Goal: Information Seeking & Learning: Check status

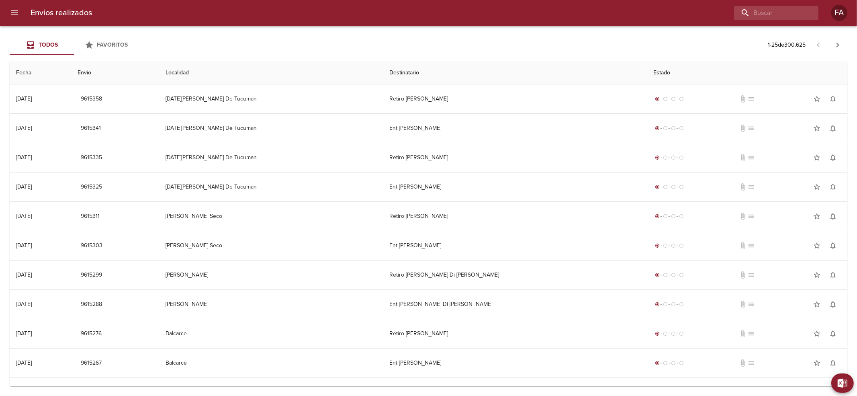
click at [779, 25] on div "Envios realizados FA" at bounding box center [428, 13] width 857 height 26
click at [778, 16] on input "buscar" at bounding box center [753, 13] width 103 height 14
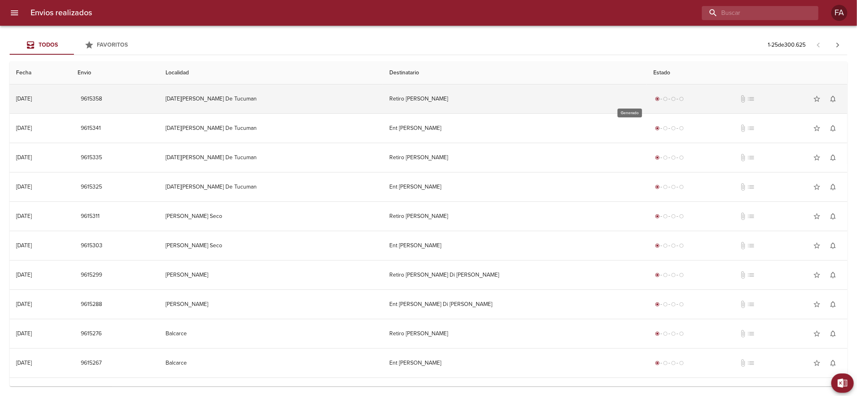
paste input "[PERSON_NAME]"
type input "[PERSON_NAME]"
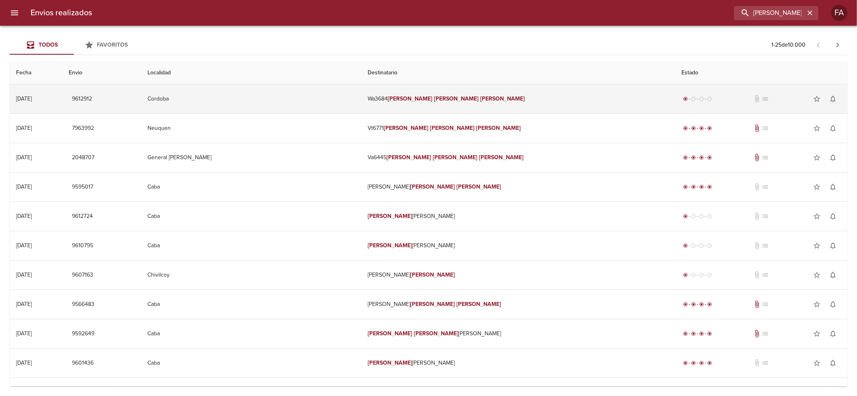
click at [513, 97] on td "Wa3684 [PERSON_NAME]" at bounding box center [518, 98] width 314 height 29
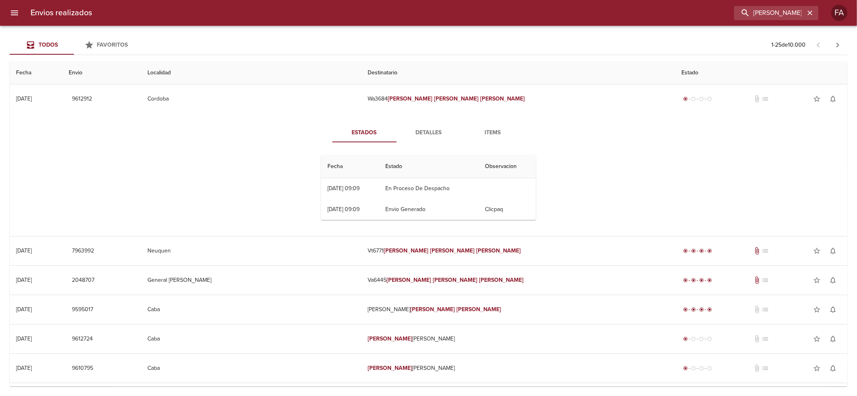
click at [420, 150] on div "Fecha Estado Observacion 24/09 [DATE] 09:09 En Proceso De Despacho 24/09 [DATE]…" at bounding box center [428, 188] width 221 height 78
click at [424, 144] on div "Estados Detalles Items Fecha Estado Observacion 24/09 [DATE] 09:09 En Proceso D…" at bounding box center [428, 174] width 233 height 103
click at [425, 132] on span "Detalles" at bounding box center [429, 133] width 55 height 10
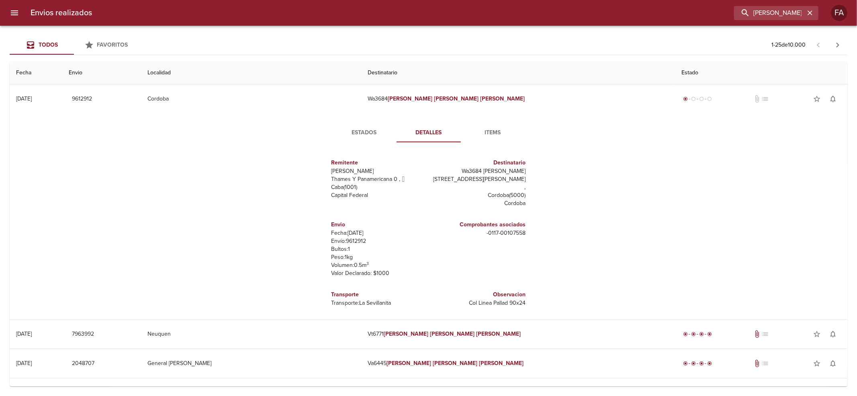
click at [353, 229] on p "Fecha: [DATE]" at bounding box center [379, 233] width 94 height 8
click at [353, 237] on p "Envío: 9612912" at bounding box center [379, 241] width 94 height 8
copy p "9612912"
click at [353, 141] on button "Estados" at bounding box center [364, 132] width 64 height 19
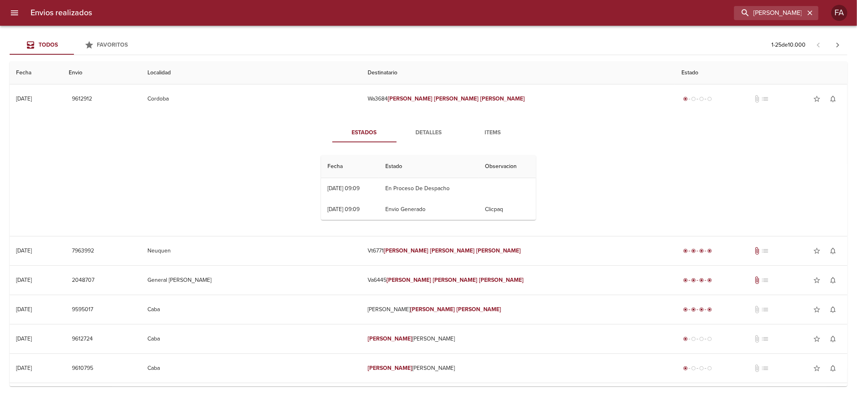
click at [423, 137] on span "Detalles" at bounding box center [429, 133] width 55 height 10
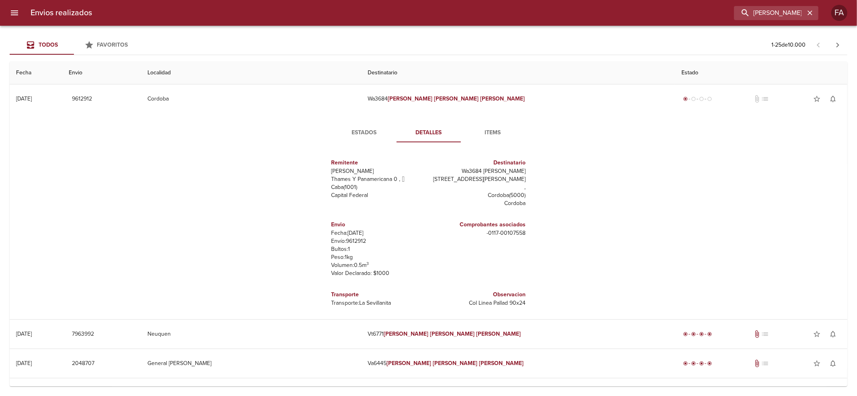
click at [359, 237] on p "Envío: 9612912" at bounding box center [379, 241] width 94 height 8
copy p "9612912"
click at [747, 6] on input "[PERSON_NAME]" at bounding box center [753, 13] width 103 height 14
click at [748, 6] on input "[PERSON_NAME]" at bounding box center [753, 13] width 103 height 14
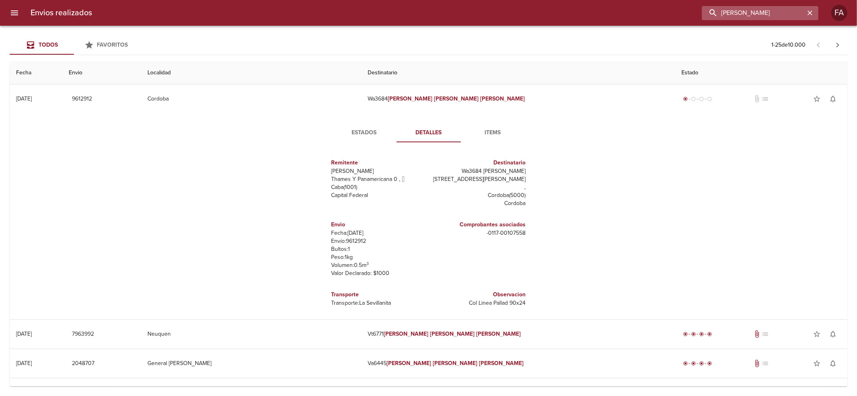
click at [748, 6] on input "[PERSON_NAME]" at bounding box center [753, 13] width 103 height 14
paste input "[PERSON_NAME]"
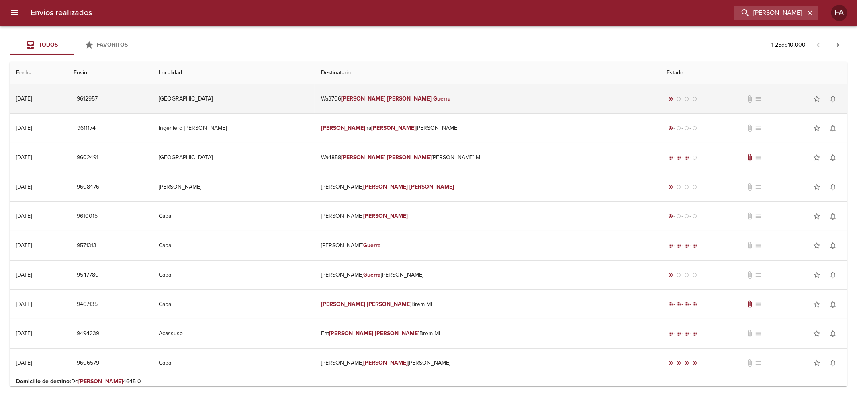
click at [482, 88] on td "Wa3706 [PERSON_NAME]" at bounding box center [488, 98] width 346 height 29
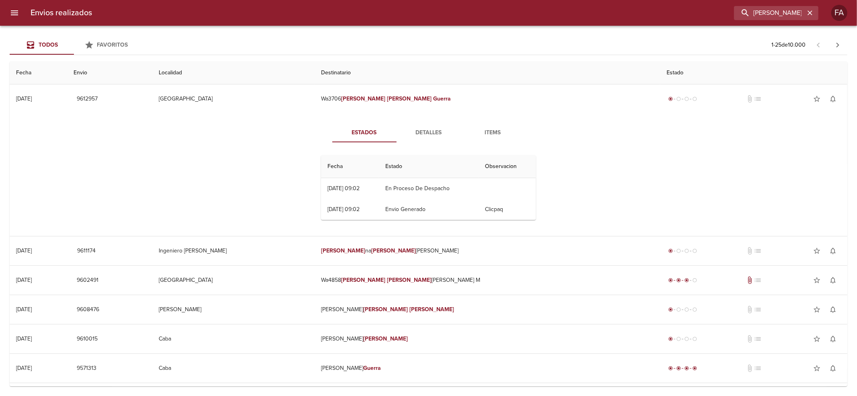
click at [424, 137] on span "Detalles" at bounding box center [429, 133] width 55 height 10
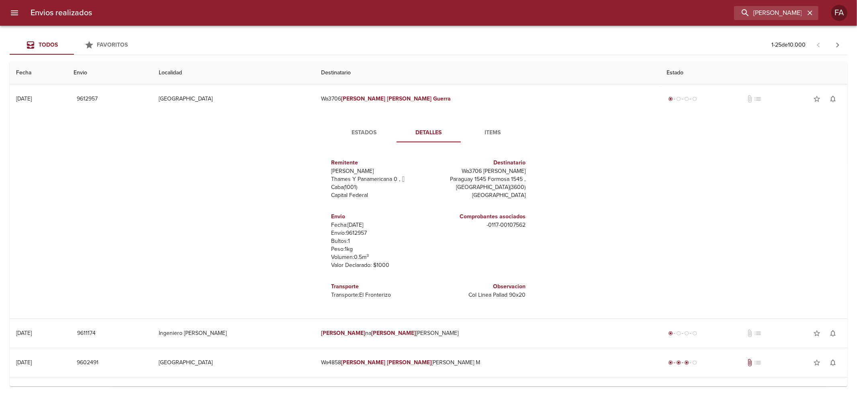
click at [355, 235] on p "Envío: 9612957" at bounding box center [379, 233] width 94 height 8
copy p "9612957"
click at [355, 121] on div "Estados Detalles Items Remitente Wamaro Sa Thames Y Panamericana 0 ,   Caba ( 1…" at bounding box center [428, 215] width 825 height 205
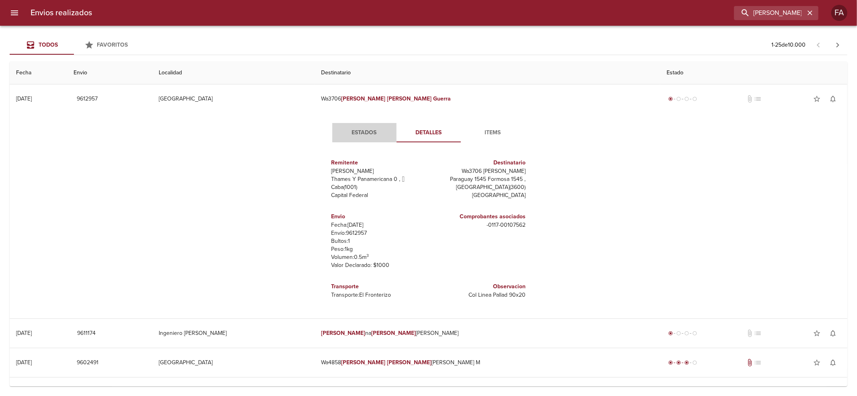
click at [355, 136] on span "Estados" at bounding box center [364, 133] width 55 height 10
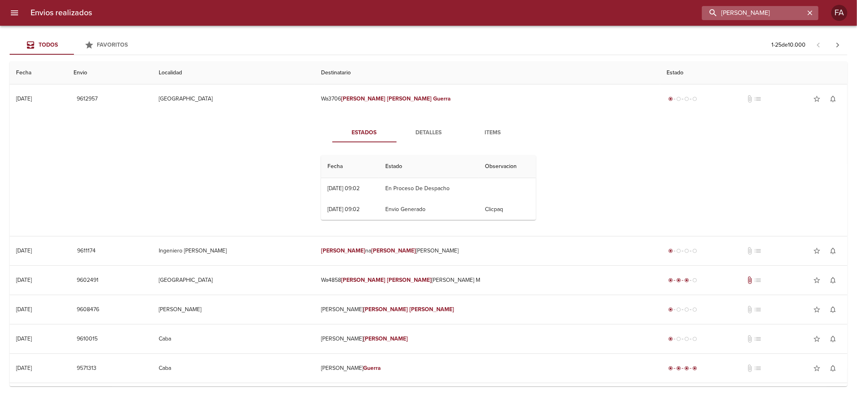
click at [756, 18] on input "[PERSON_NAME]" at bounding box center [753, 13] width 103 height 14
paste input "[PERSON_NAME] ML"
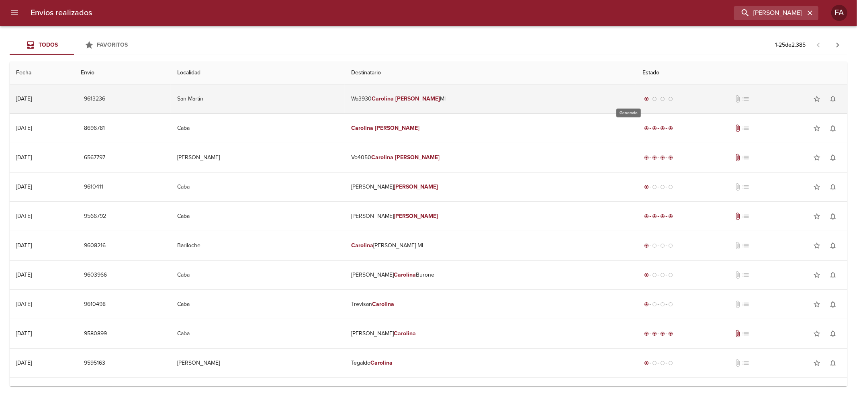
click at [644, 100] on span "radio_button_checked" at bounding box center [646, 98] width 5 height 5
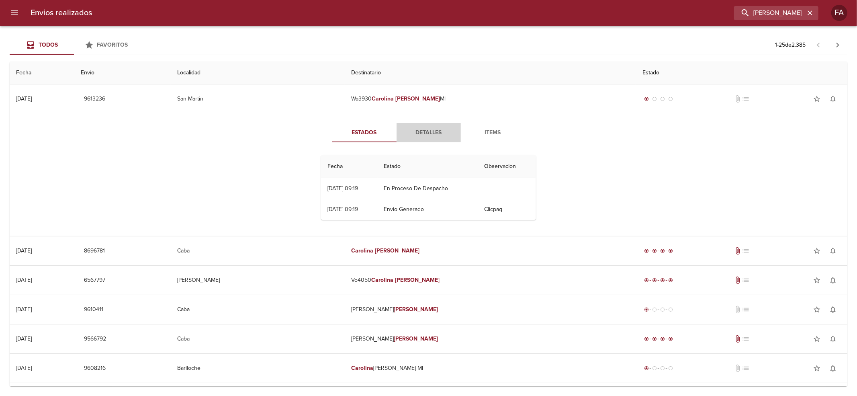
click at [427, 135] on span "Detalles" at bounding box center [429, 133] width 55 height 10
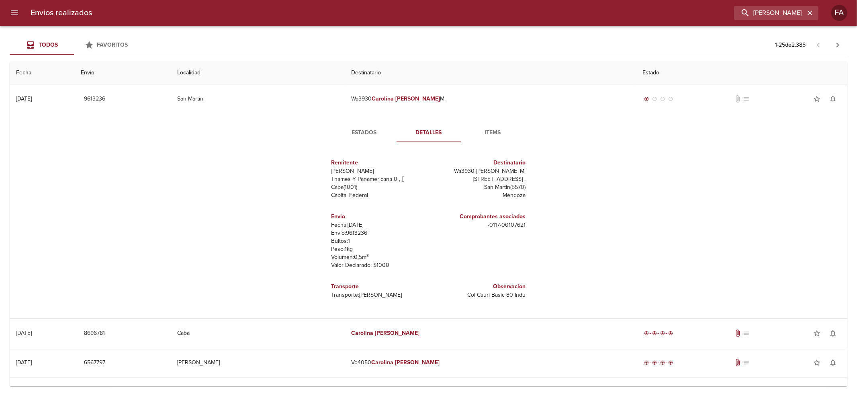
click at [351, 237] on p "Bultos: 1" at bounding box center [379, 241] width 94 height 8
click at [351, 236] on p "Envío: 9613236" at bounding box center [379, 233] width 94 height 8
copy p "9613236"
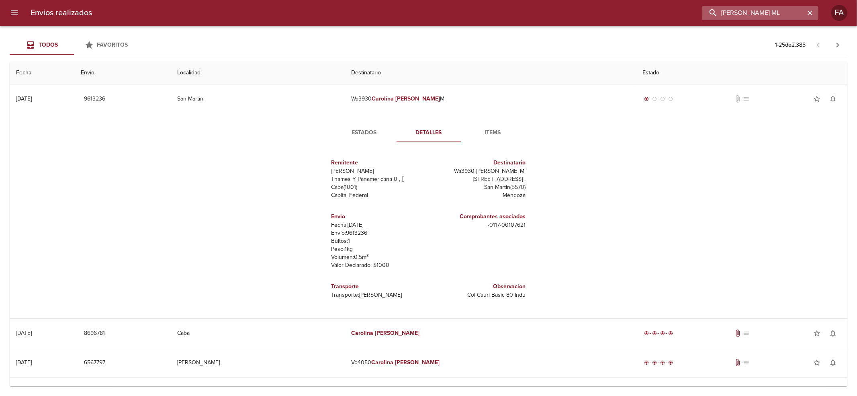
click at [792, 6] on input "[PERSON_NAME] ML" at bounding box center [753, 13] width 103 height 14
paste input "[PERSON_NAME]"
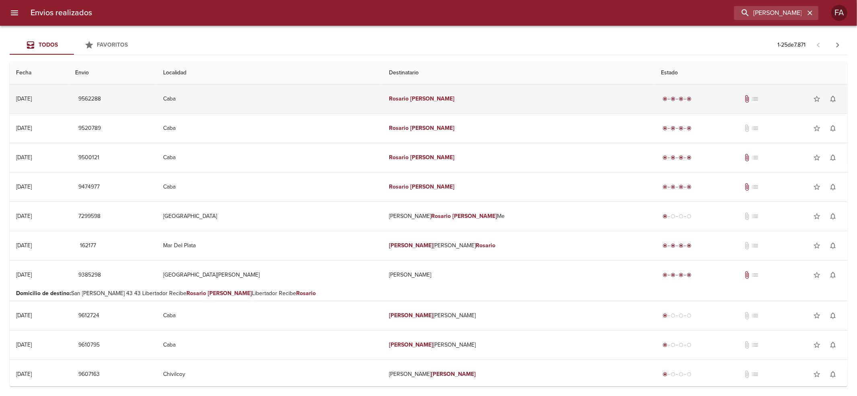
click at [509, 101] on td "[PERSON_NAME]" at bounding box center [519, 98] width 272 height 29
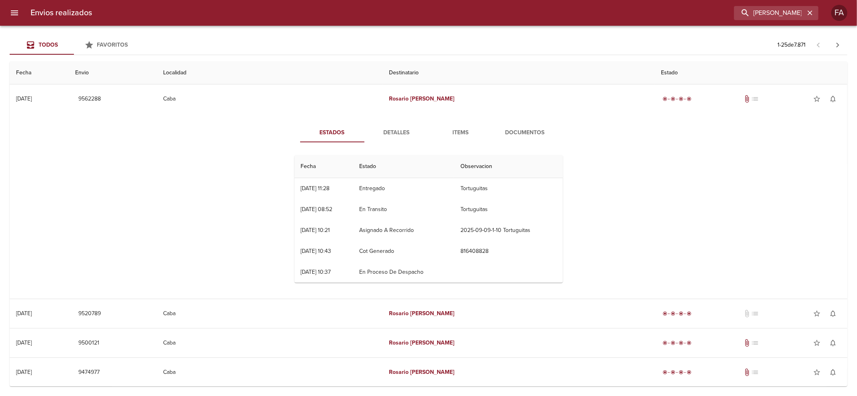
click at [525, 130] on span "Documentos" at bounding box center [525, 133] width 55 height 10
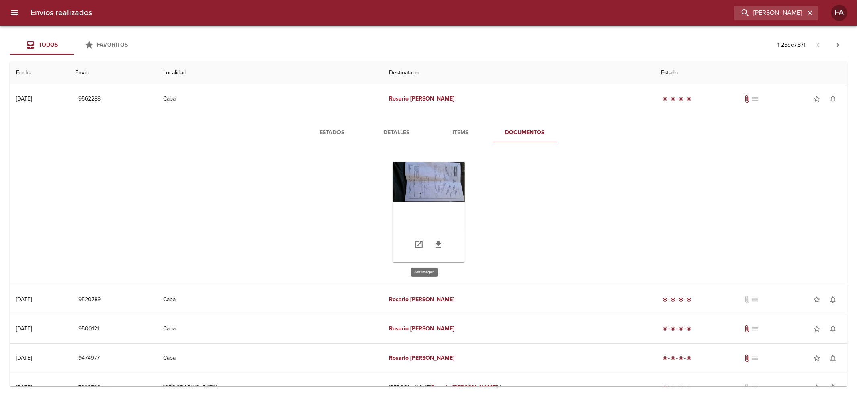
click at [436, 182] on div "Tabla de envíos del cliente" at bounding box center [429, 212] width 72 height 100
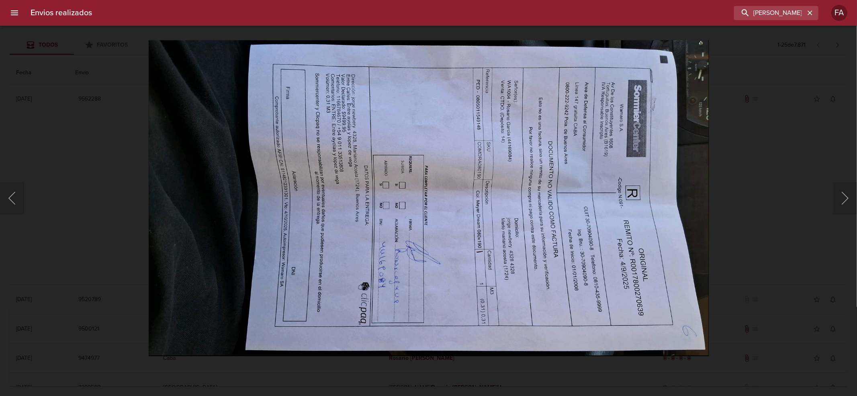
click at [68, 208] on div "Lightbox" at bounding box center [428, 198] width 857 height 396
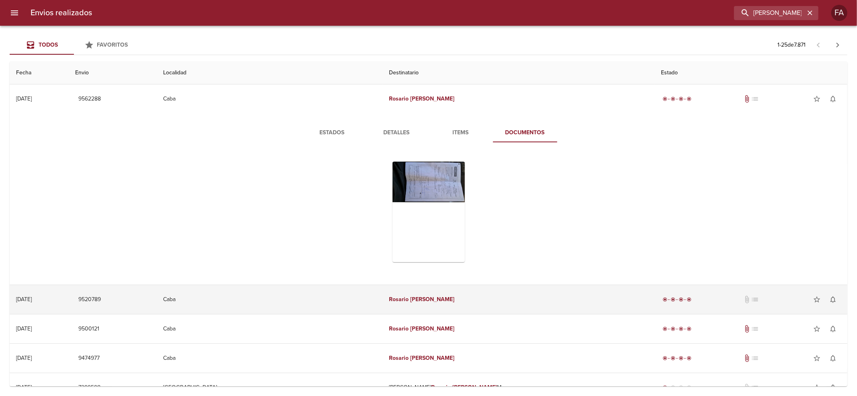
click at [446, 297] on td "[PERSON_NAME]" at bounding box center [519, 299] width 272 height 29
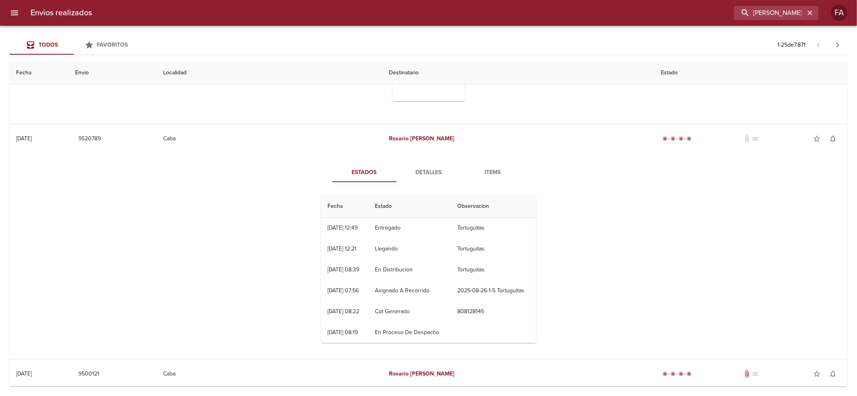
scroll to position [322, 0]
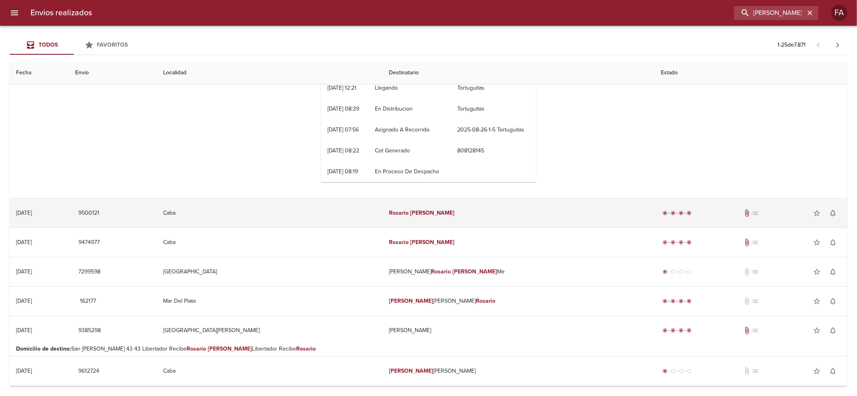
click at [455, 217] on td "[PERSON_NAME]" at bounding box center [519, 213] width 272 height 29
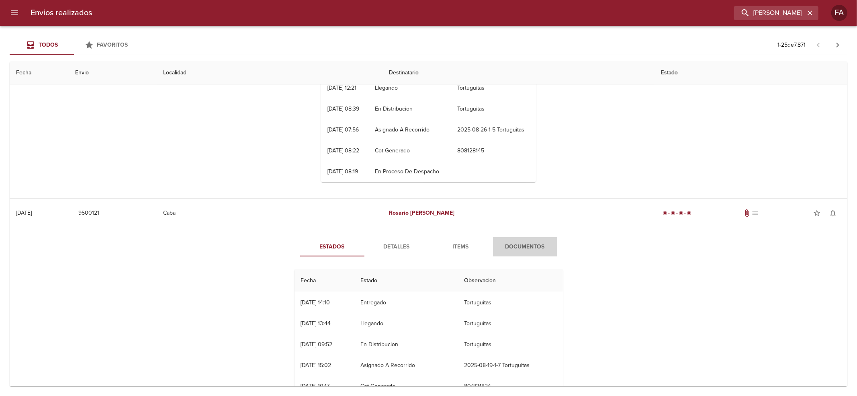
click at [519, 244] on span "Documentos" at bounding box center [525, 247] width 55 height 10
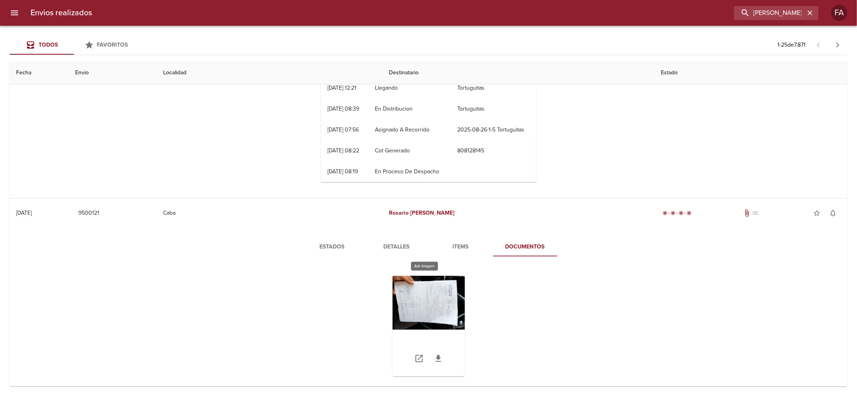
click at [445, 305] on div "Tabla de envíos del cliente" at bounding box center [429, 326] width 72 height 100
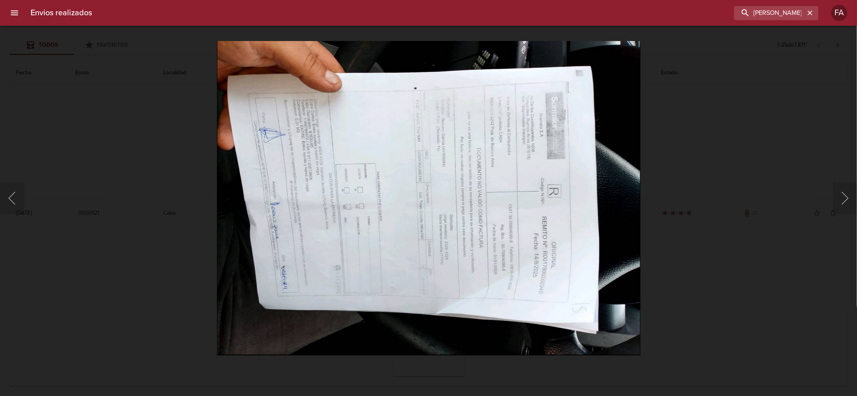
click at [782, 3] on div "Envios realizados [PERSON_NAME] FA" at bounding box center [428, 13] width 857 height 26
click at [781, 6] on input "[PERSON_NAME]" at bounding box center [753, 13] width 103 height 14
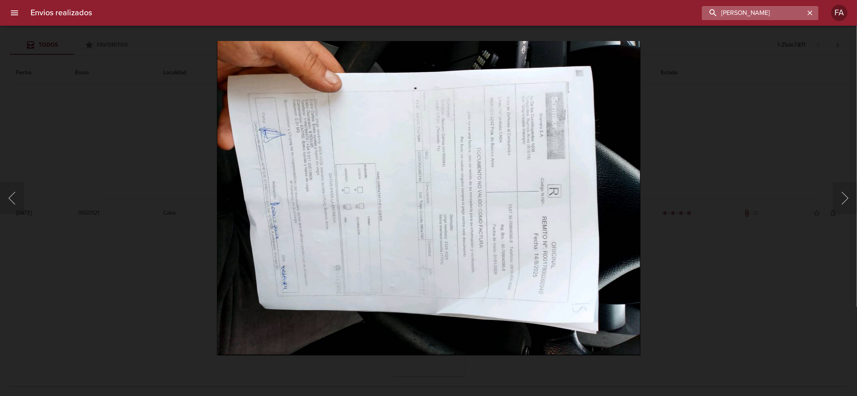
paste input "[PERSON_NAME]"
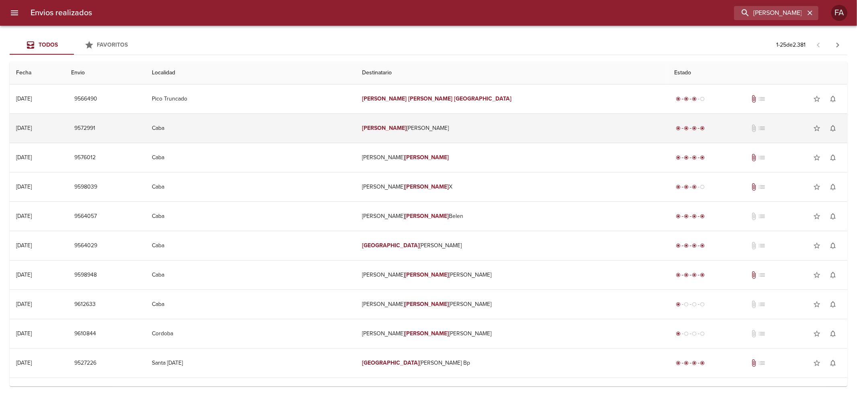
click at [496, 115] on td "[PERSON_NAME]" at bounding box center [512, 128] width 313 height 29
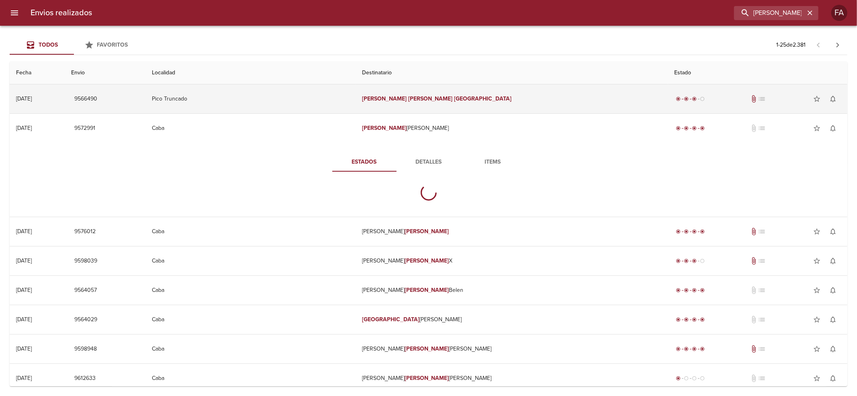
click at [495, 112] on td "[PERSON_NAME]" at bounding box center [512, 98] width 313 height 29
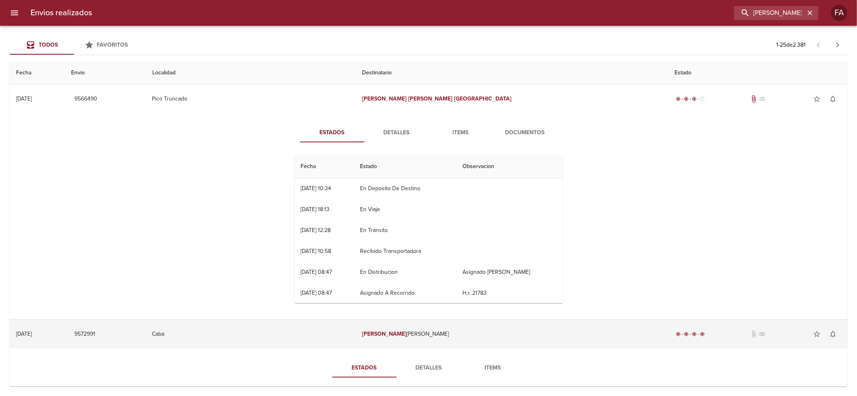
click at [408, 343] on td "[PERSON_NAME]" at bounding box center [512, 334] width 313 height 29
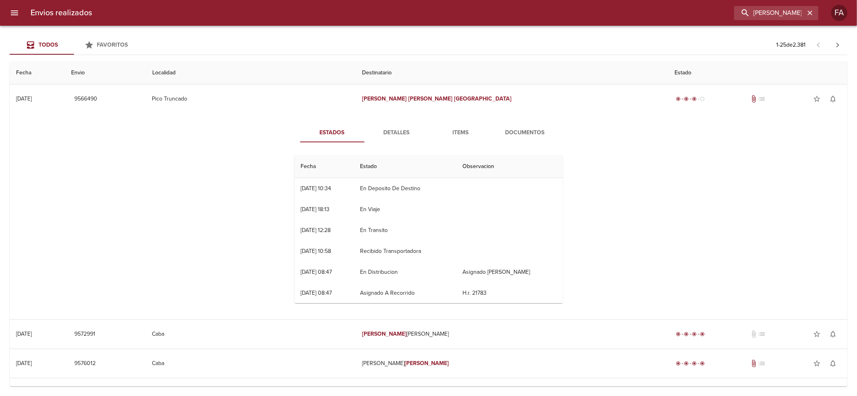
click at [37, 166] on div "Estados Detalles Items Documentos Fecha Estado Observacion 16/09 [DATE] 10:34 E…" at bounding box center [428, 216] width 825 height 206
click at [396, 131] on span "Detalles" at bounding box center [396, 133] width 55 height 10
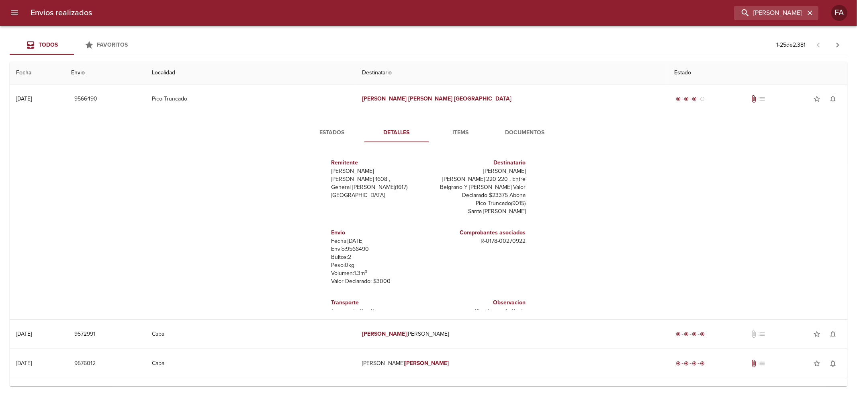
scroll to position [35, 0]
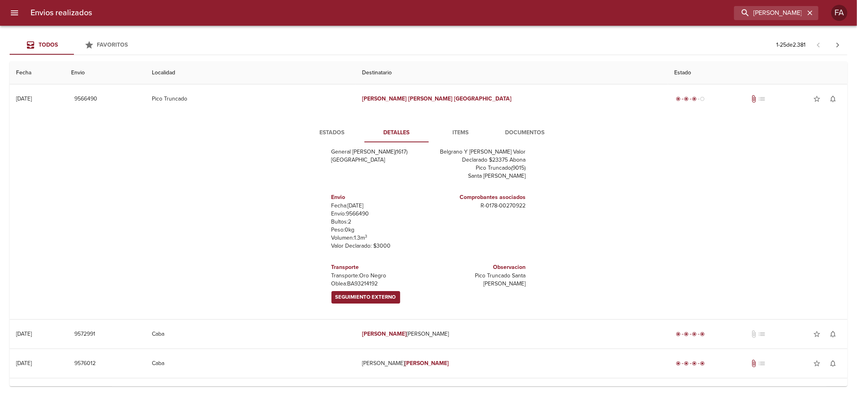
click at [332, 268] on h6 "Transporte" at bounding box center [379, 267] width 94 height 9
drag, startPoint x: 332, startPoint y: 268, endPoint x: 359, endPoint y: 282, distance: 30.9
click at [359, 282] on div "Transporte Transporte: Oro Negro Oblea: BA93214192 Seguimiento Externo" at bounding box center [379, 283] width 94 height 47
copy div "Transporte Transporte: Oro Negro Oblea: BA93214192"
click at [734, 10] on div "[PERSON_NAME]" at bounding box center [458, 13] width 720 height 14
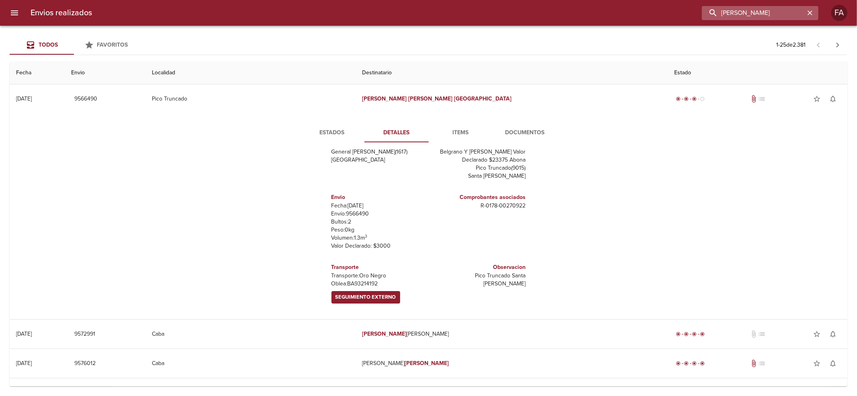
click at [752, 8] on input "[PERSON_NAME]" at bounding box center [753, 13] width 103 height 14
paste input "[PERSON_NAME] [PERSON_NAME] BP"
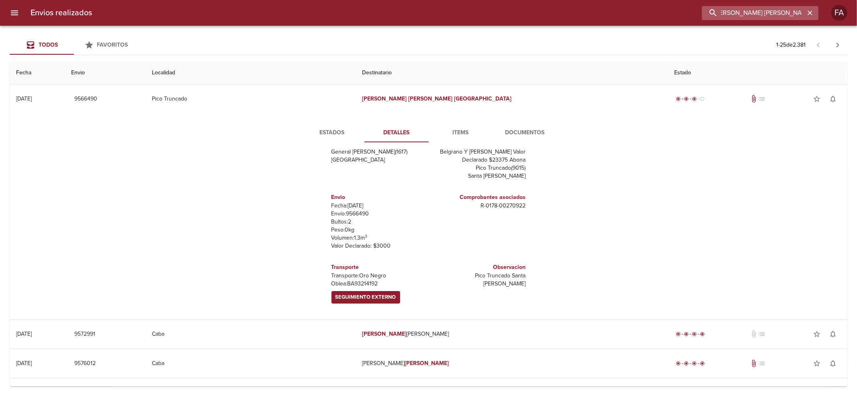
type input "[PERSON_NAME] [PERSON_NAME] BP"
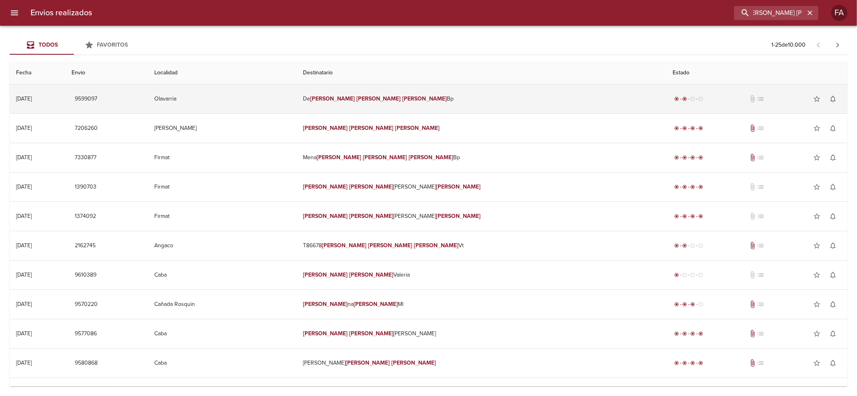
scroll to position [0, 0]
click at [297, 99] on td "Olavarria" at bounding box center [222, 98] width 149 height 29
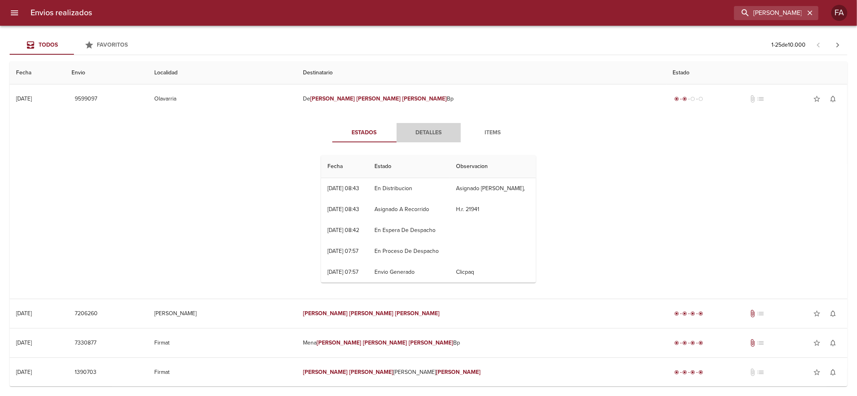
click at [416, 136] on span "Detalles" at bounding box center [429, 133] width 55 height 10
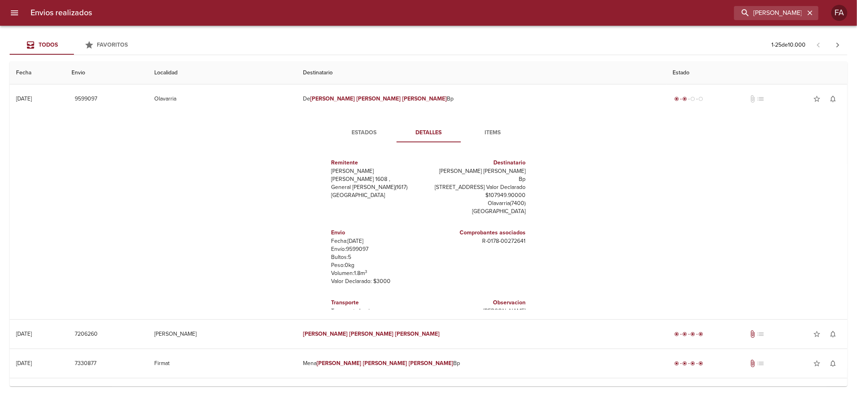
click at [367, 147] on div "Estados Detalles Items Remitente [PERSON_NAME] [PERSON_NAME][STREET_ADDRESS][PE…" at bounding box center [428, 216] width 233 height 187
click at [368, 146] on div "Estados Detalles Items Remitente [PERSON_NAME] [PERSON_NAME][STREET_ADDRESS][PE…" at bounding box center [428, 216] width 233 height 187
click at [364, 138] on button "Estados" at bounding box center [364, 132] width 64 height 19
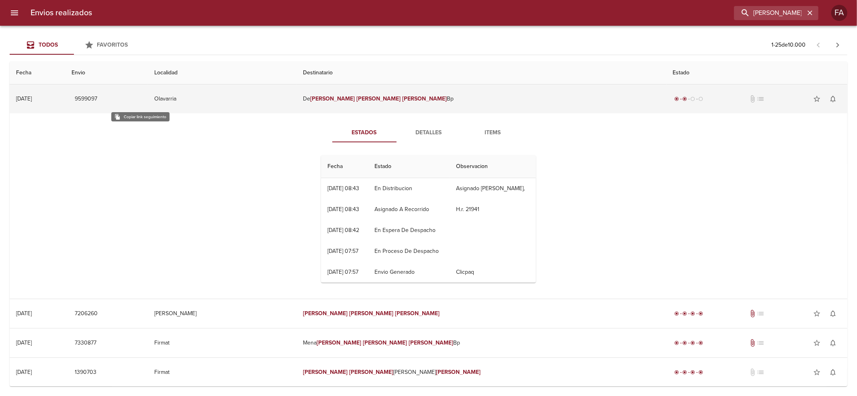
click at [100, 95] on button "9599097" at bounding box center [86, 99] width 29 height 15
